Goal: Task Accomplishment & Management: Complete application form

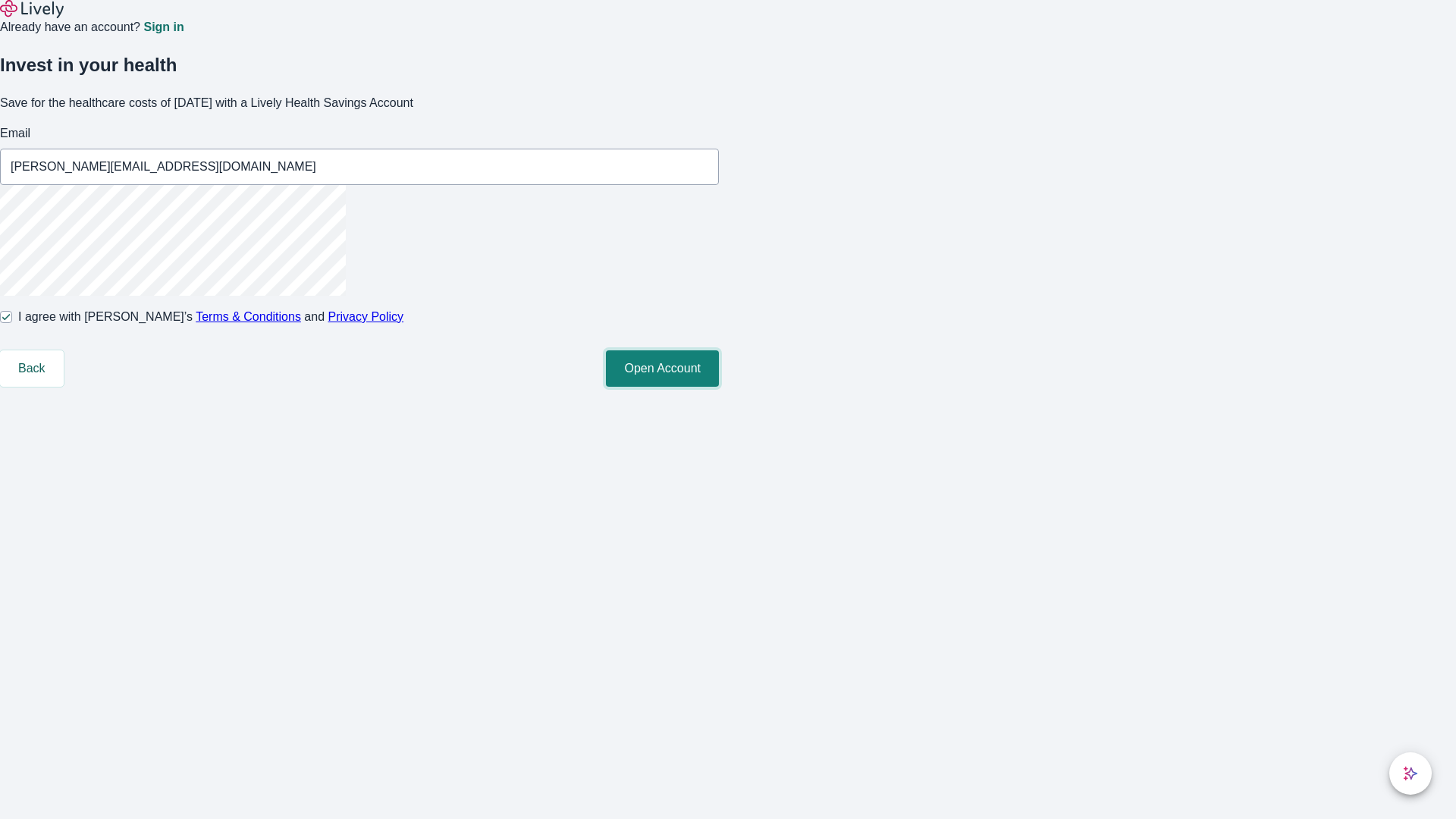
click at [719, 387] on button "Open Account" at bounding box center [662, 368] width 113 height 36
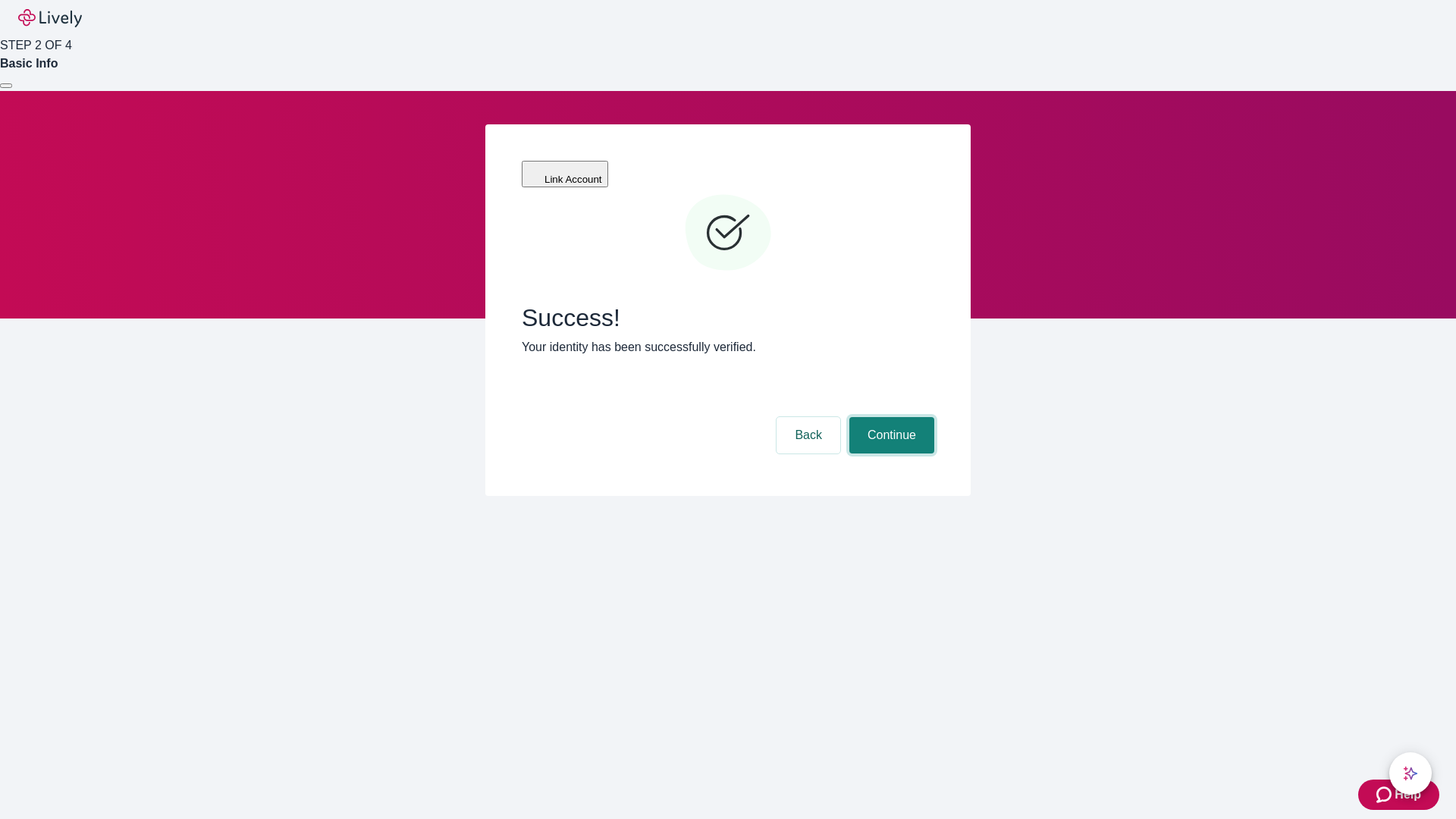
click at [890, 417] on button "Continue" at bounding box center [892, 435] width 85 height 36
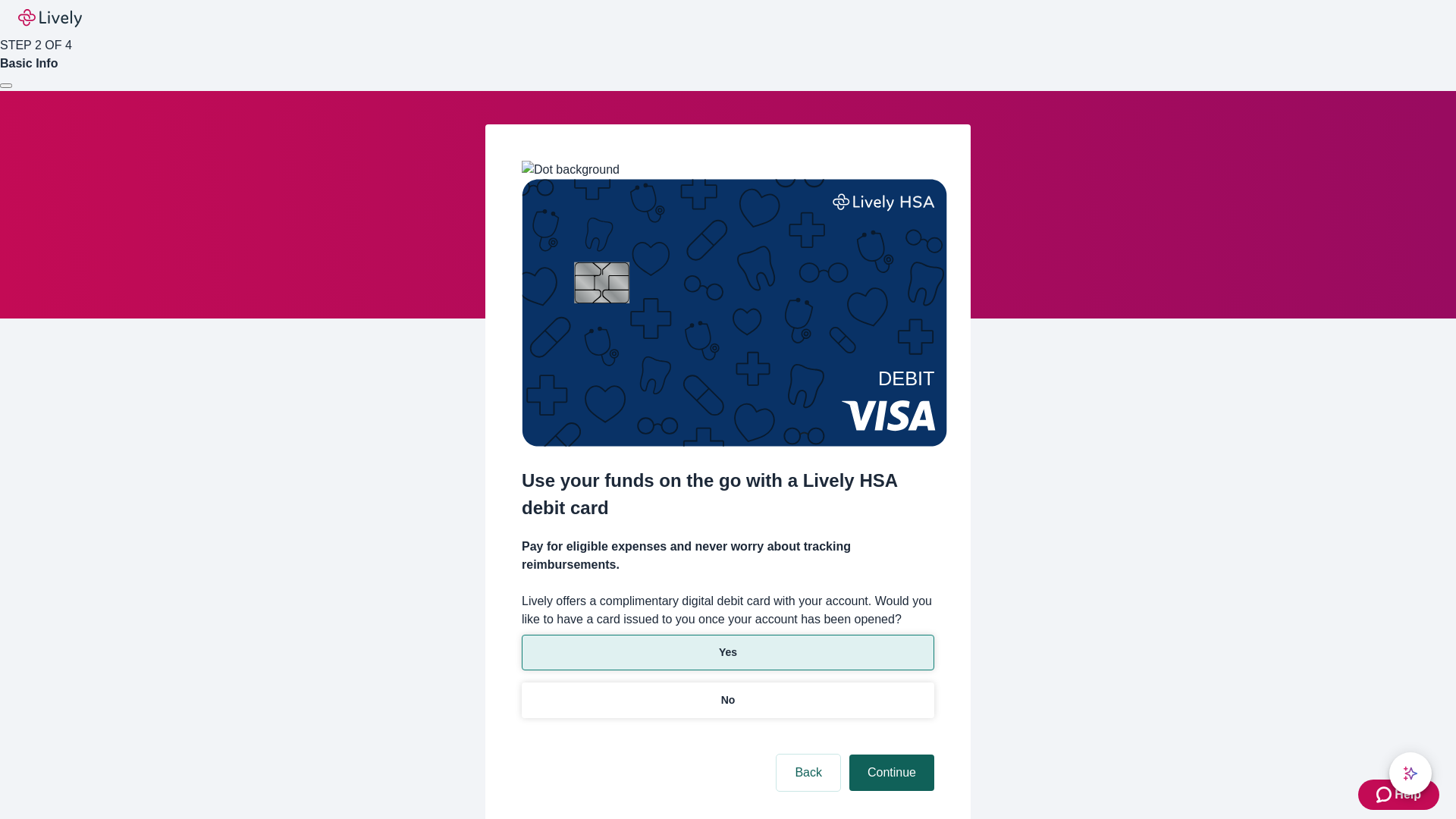
click at [727, 645] on p "Yes" at bounding box center [728, 653] width 18 height 16
click at [890, 755] on button "Continue" at bounding box center [892, 772] width 85 height 36
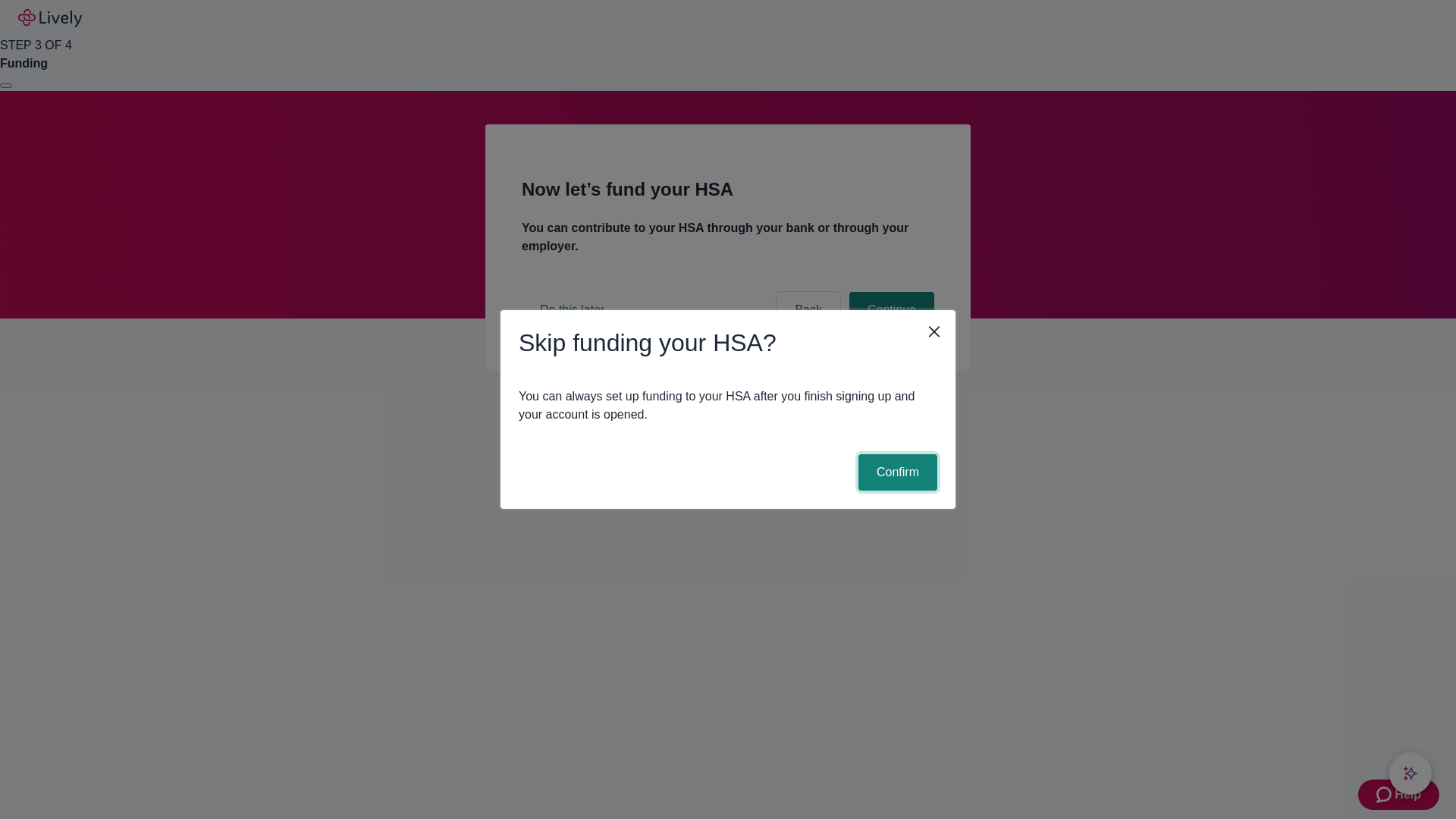
click at [896, 473] on button "Confirm" at bounding box center [898, 472] width 79 height 36
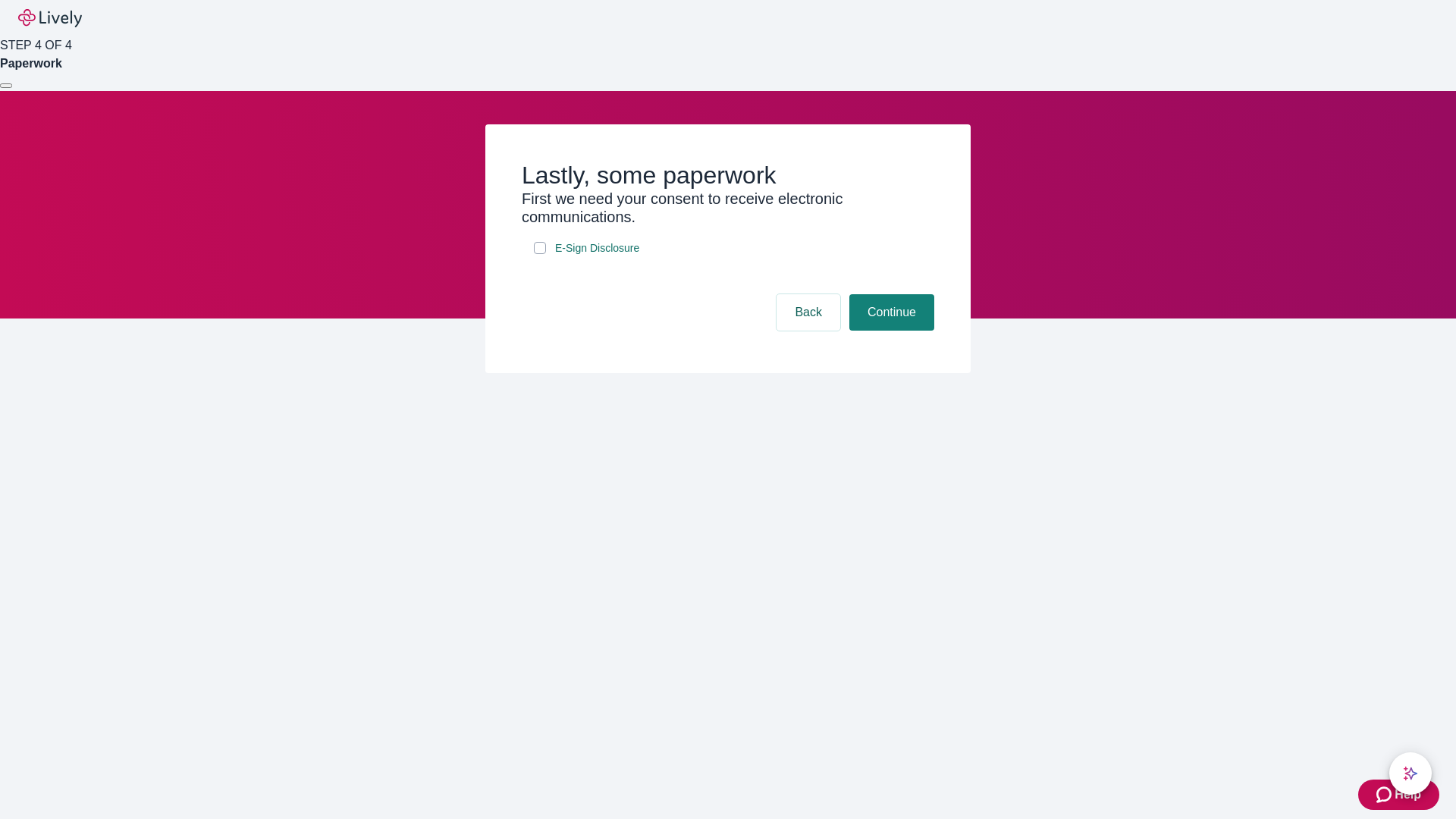
click at [540, 254] on input "E-Sign Disclosure" at bounding box center [539, 248] width 12 height 12
checkbox input "true"
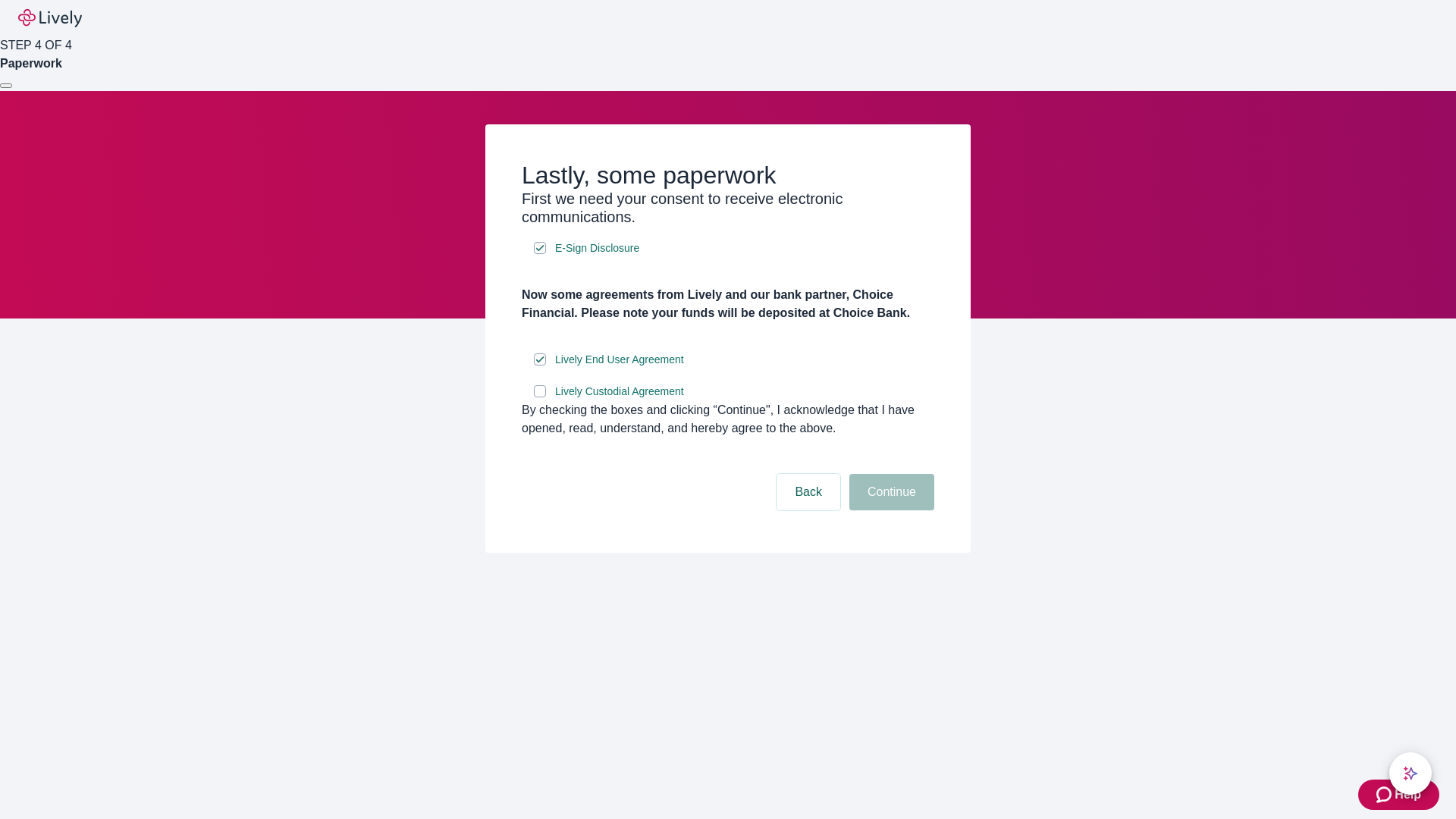
click at [540, 398] on input "Lively Custodial Agreement" at bounding box center [539, 391] width 12 height 12
checkbox input "true"
click at [890, 510] on button "Continue" at bounding box center [892, 492] width 85 height 36
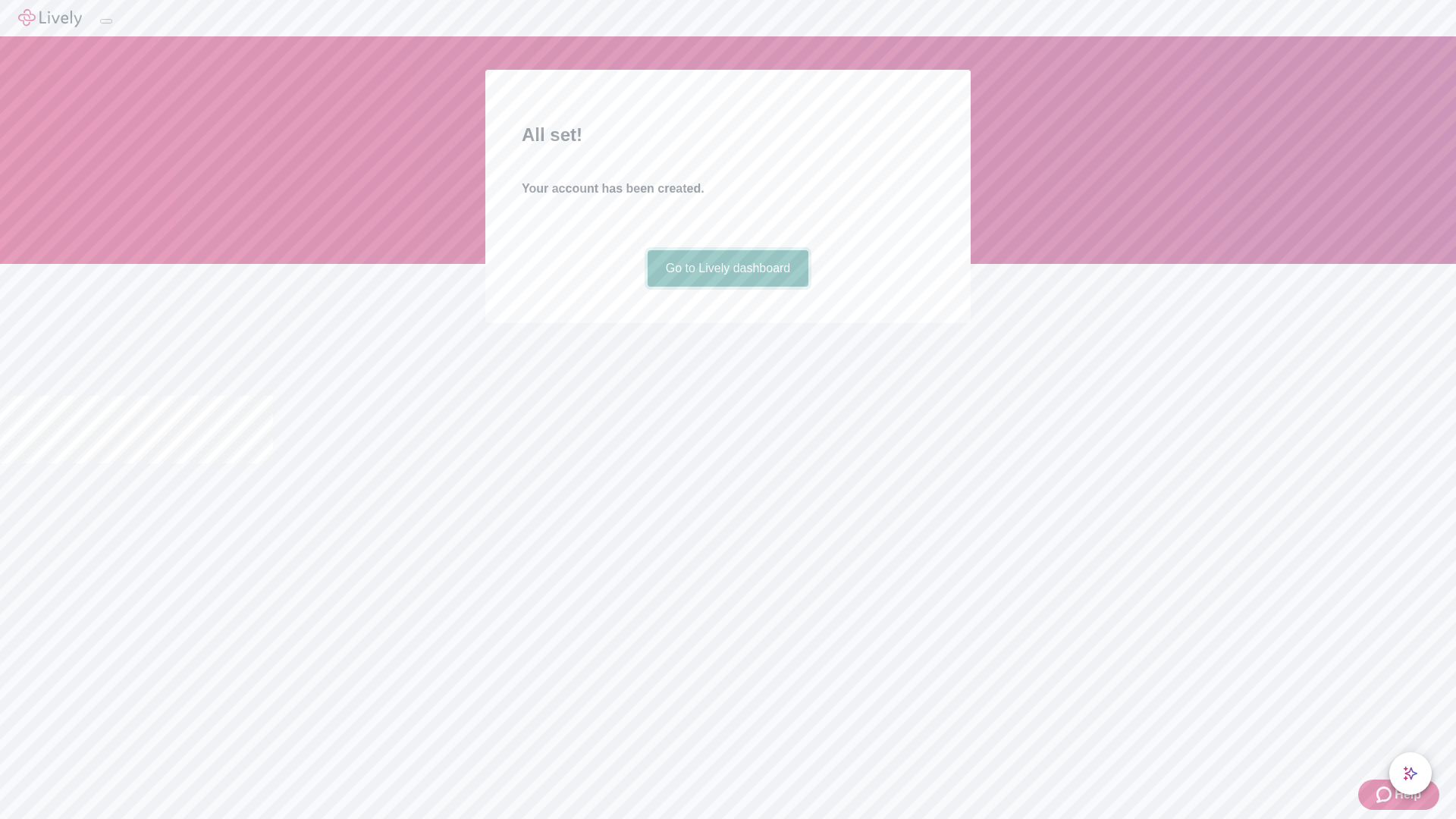
click at [727, 287] on link "Go to Lively dashboard" at bounding box center [728, 268] width 162 height 36
